Goal: Information Seeking & Learning: Check status

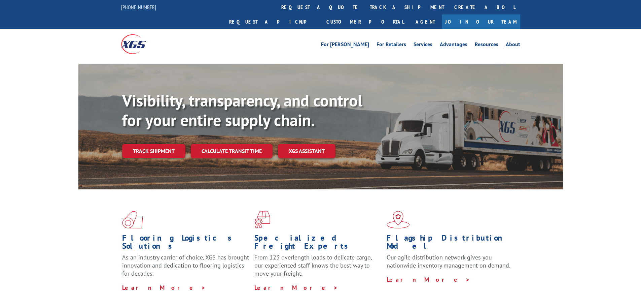
drag, startPoint x: 303, startPoint y: 8, endPoint x: 298, endPoint y: 26, distance: 18.5
click at [365, 8] on link "track a shipment" at bounding box center [407, 7] width 85 height 14
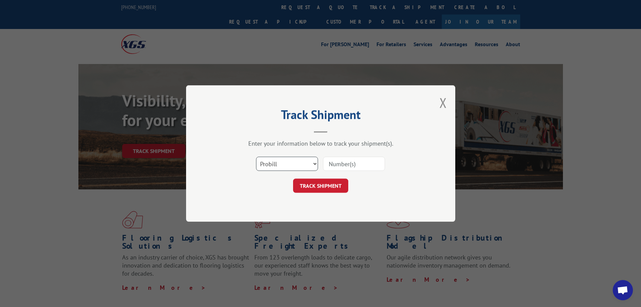
drag, startPoint x: 273, startPoint y: 163, endPoint x: 276, endPoint y: 169, distance: 6.5
click at [273, 163] on select "Select category... Probill BOL PO" at bounding box center [287, 164] width 62 height 14
select select "bol"
click at [256, 157] on select "Select category... Probill BOL PO" at bounding box center [287, 164] width 62 height 14
click at [341, 163] on input at bounding box center [354, 164] width 62 height 14
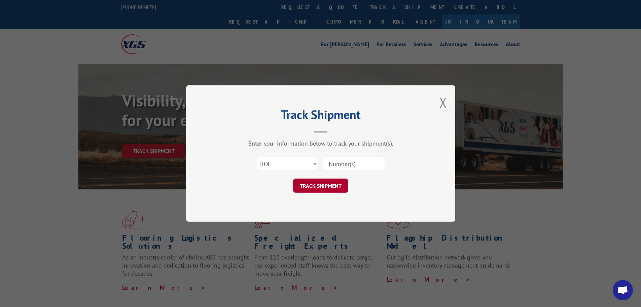
paste input "6100046706"
type input "6100046706"
click at [331, 185] on button "TRACK SHIPMENT" at bounding box center [320, 185] width 55 height 14
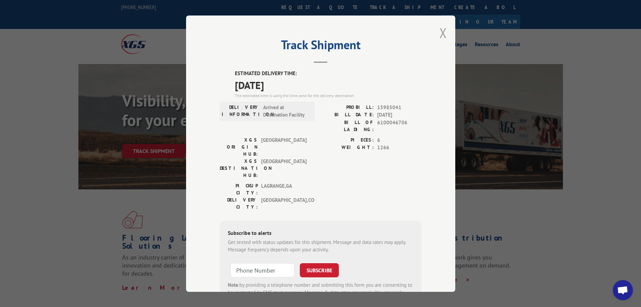
click at [443, 34] on button "Close modal" at bounding box center [443, 33] width 7 height 18
